Goal: Task Accomplishment & Management: Complete application form

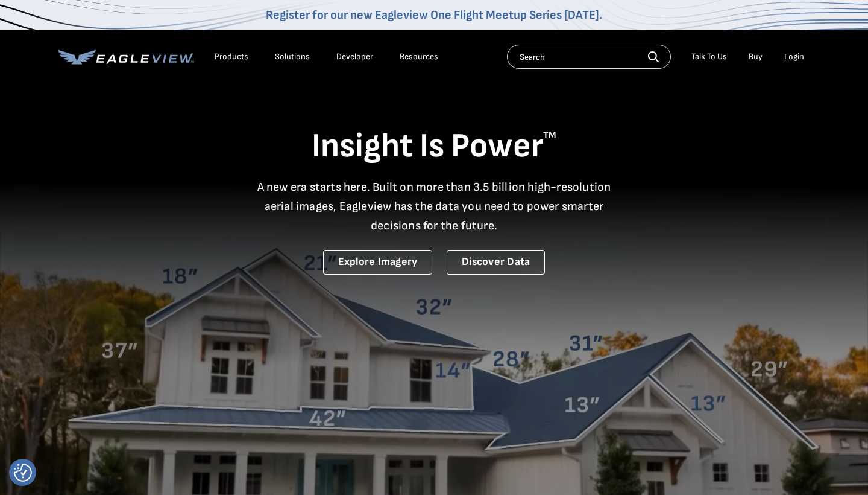
click at [796, 55] on div "Login" at bounding box center [795, 56] width 20 height 11
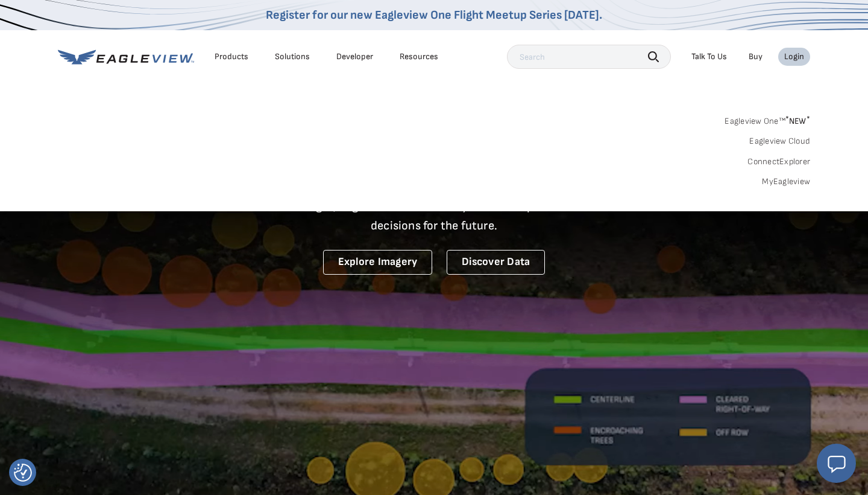
click at [791, 186] on div "Search Products Our Product Areas Imagery 1-Inch GSD Aerial Imagery *" at bounding box center [434, 154] width 868 height 113
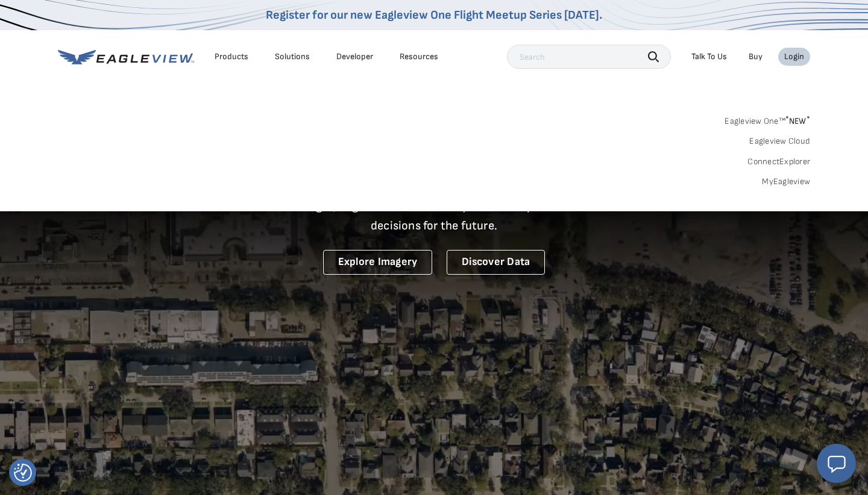
click at [791, 184] on link "MyEagleview" at bounding box center [786, 181] width 48 height 11
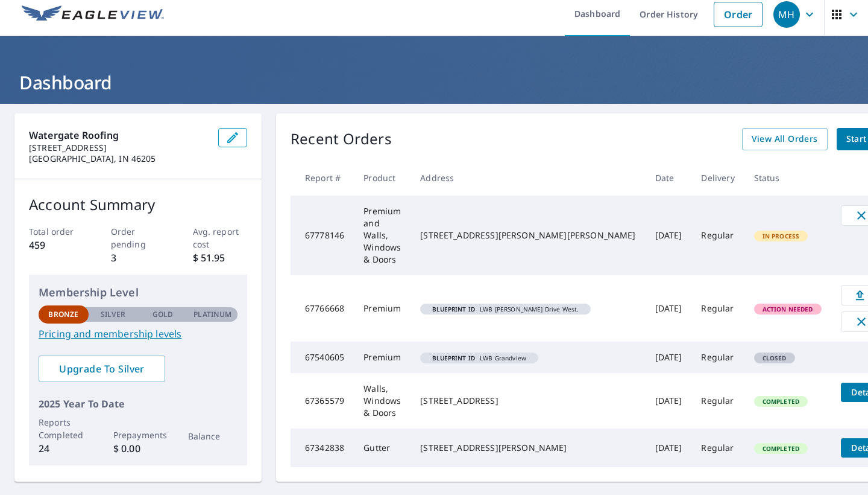
scroll to position [9, 0]
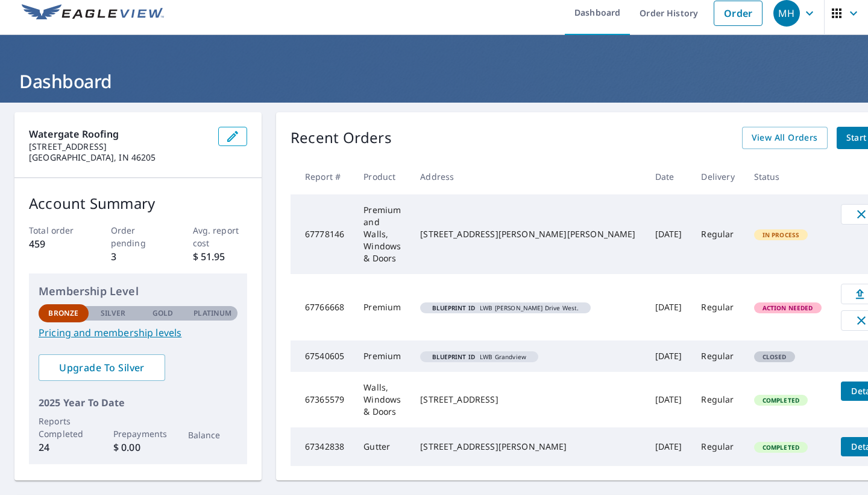
click at [477, 234] on div "[STREET_ADDRESS][PERSON_NAME][PERSON_NAME]" at bounding box center [527, 234] width 215 height 12
click at [447, 312] on div "Blueprint ID LWB [PERSON_NAME] Drive West." at bounding box center [505, 307] width 171 height 11
click at [378, 306] on td "Premium" at bounding box center [382, 307] width 57 height 66
click at [849, 291] on span "Upload" at bounding box center [879, 293] width 60 height 14
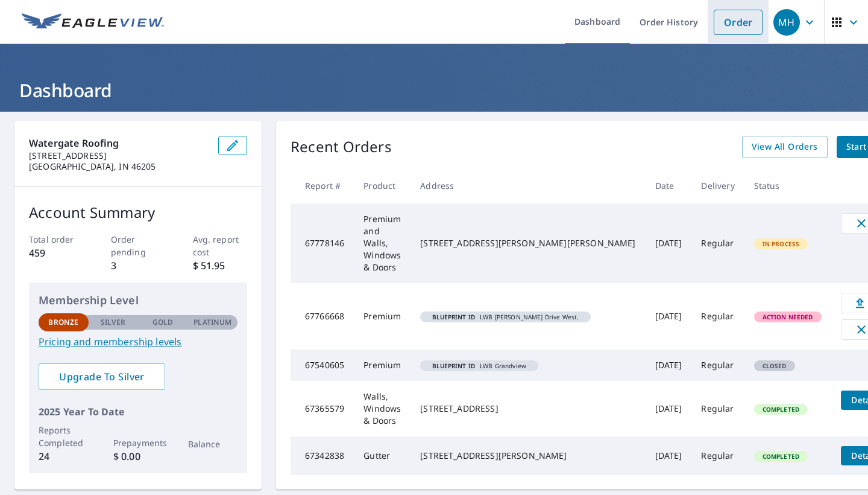
scroll to position [0, 0]
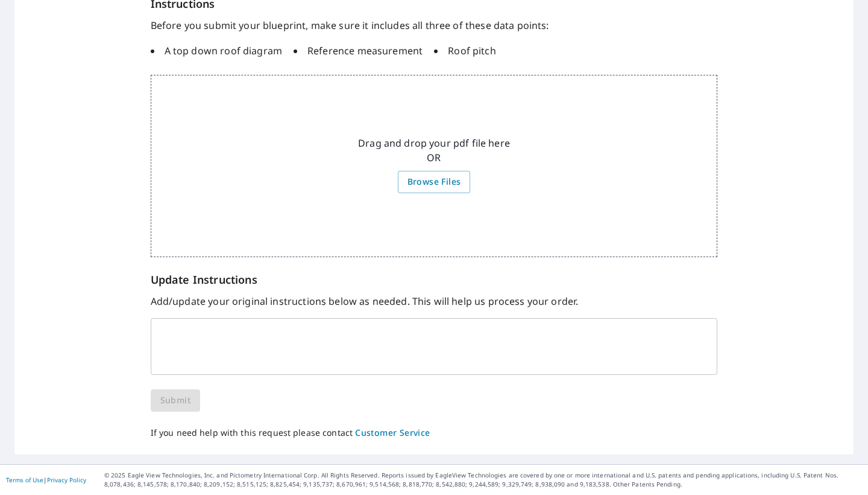
scroll to position [203, 0]
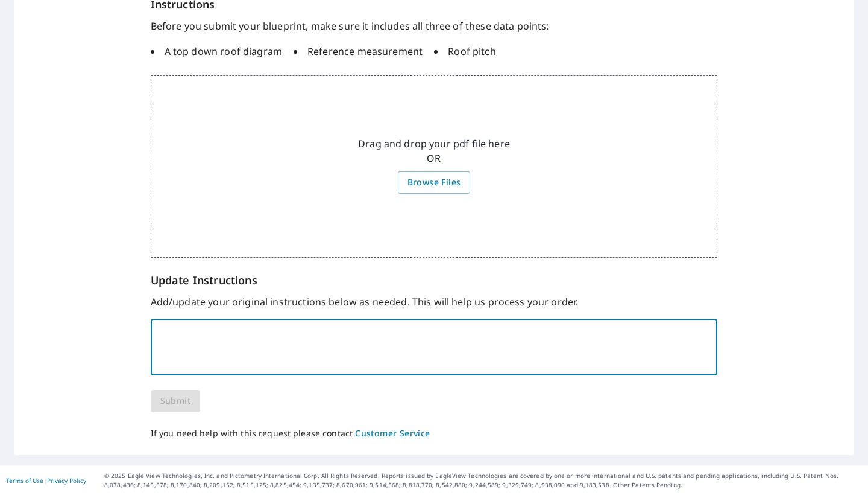
click at [282, 347] on textarea at bounding box center [434, 347] width 551 height 34
click at [408, 355] on textarea "1/4" = 1'0"" at bounding box center [434, 347] width 551 height 34
type textarea "1/4" = 1'0" Scale located on bottom right corner of print."
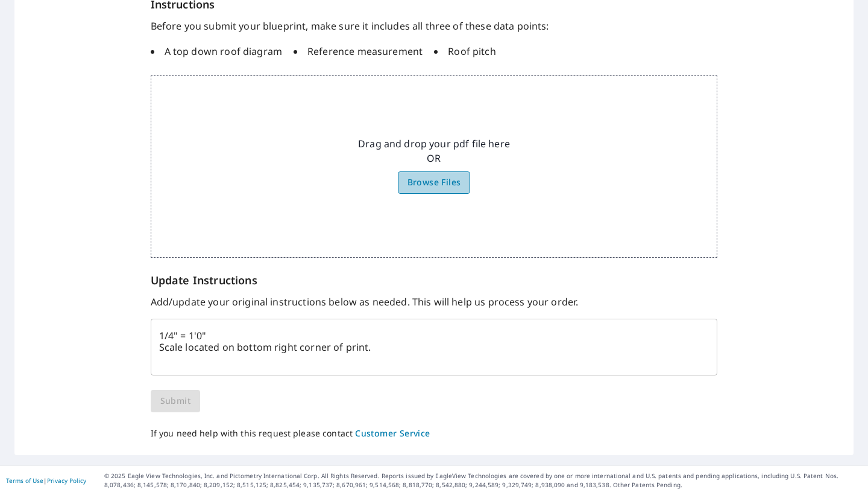
click at [426, 182] on span "Browse Files" at bounding box center [435, 182] width 54 height 15
click at [0, 0] on input "Browse Files" at bounding box center [0, 0] width 0 height 0
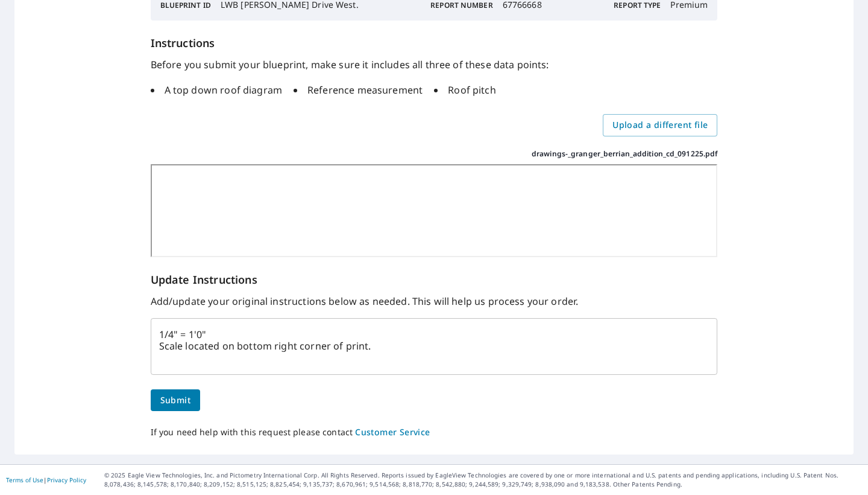
scroll to position [194, 0]
click at [185, 396] on span "Submit" at bounding box center [175, 401] width 30 height 15
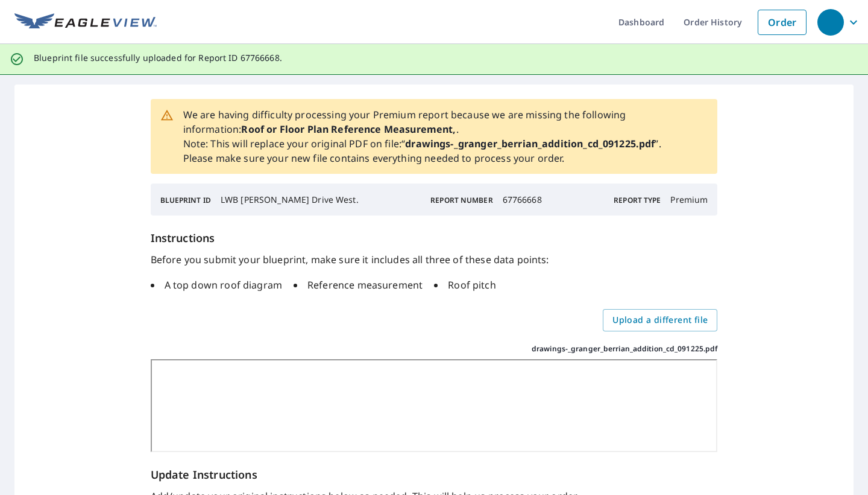
scroll to position [0, 0]
